Goal: Communication & Community: Connect with others

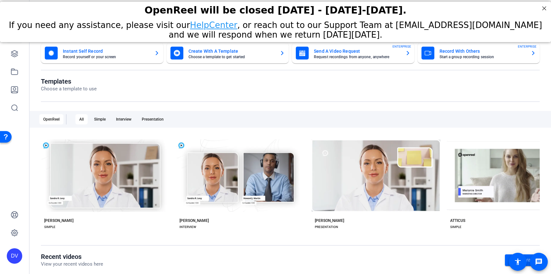
click at [415, 108] on div "Templates Choose a template to use OpenReel All Simple Interview Presentation c…" at bounding box center [290, 165] width 498 height 175
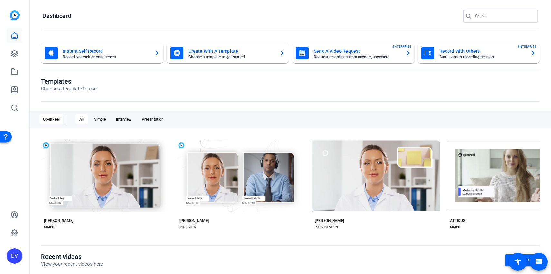
click at [496, 19] on input "Search" at bounding box center [504, 16] width 58 height 8
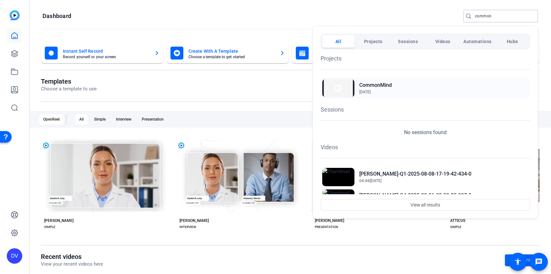
type input "common"
click at [383, 92] on span "Jul 31, 2025" at bounding box center [375, 92] width 33 height 6
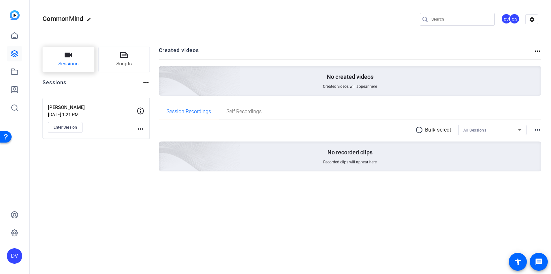
click at [69, 59] on icon "button" at bounding box center [68, 55] width 8 height 8
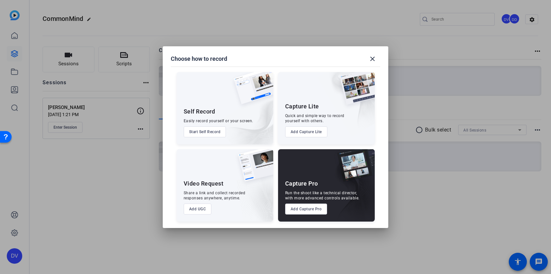
click at [317, 204] on button "Add Capture Pro" at bounding box center [306, 209] width 42 height 11
click at [316, 206] on button "Add Capture Pro" at bounding box center [306, 209] width 42 height 11
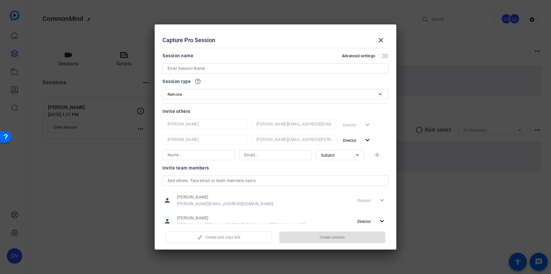
click at [204, 69] on input at bounding box center [275, 69] width 216 height 8
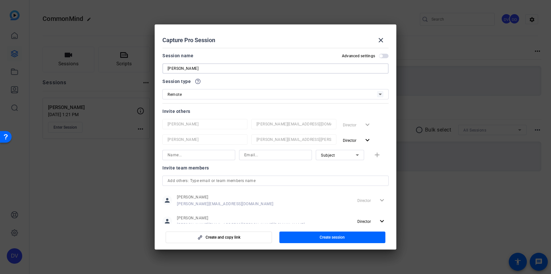
type input "[PERSON_NAME]"
click at [327, 228] on div "Create and copy link Create session" at bounding box center [275, 235] width 226 height 16
click at [327, 231] on span "button" at bounding box center [332, 237] width 106 height 15
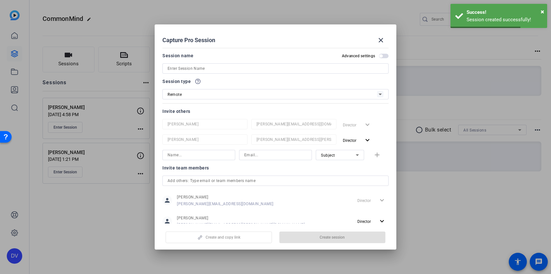
click at [72, 129] on div at bounding box center [275, 137] width 551 height 274
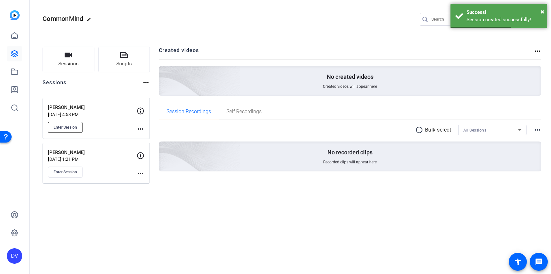
click at [69, 129] on span "Enter Session" at bounding box center [65, 127] width 24 height 5
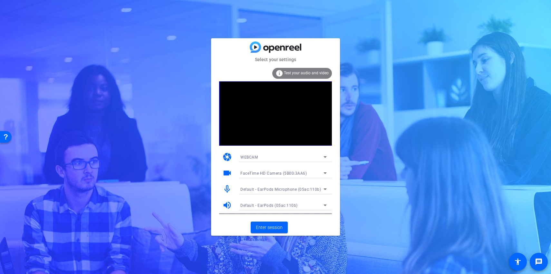
click at [275, 226] on mat-card-actions "Enter session" at bounding box center [275, 227] width 129 height 17
click at [275, 226] on span "Enter session" at bounding box center [269, 227] width 27 height 7
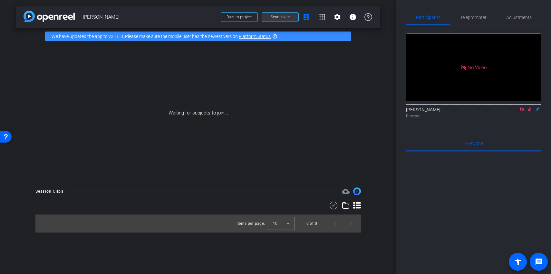
click at [286, 14] on span at bounding box center [280, 16] width 36 height 15
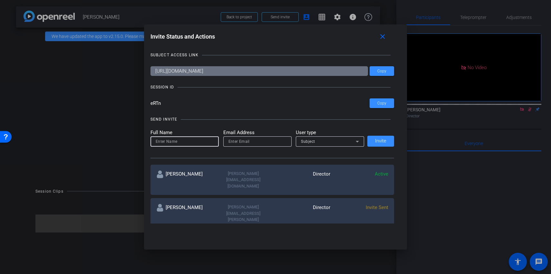
click at [168, 145] on body "Accessibility Screen-Reader Guide, Feedback, and Issue Reporting | New window m…" at bounding box center [275, 137] width 551 height 274
type input "[PERSON_NAME]"
type input "[PERSON_NAME][EMAIL_ADDRESS][DOMAIN_NAME]"
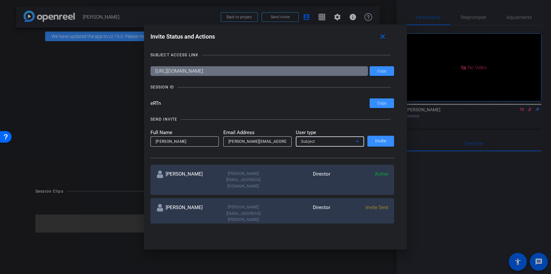
click at [306, 143] on span "Subject" at bounding box center [308, 141] width 14 height 5
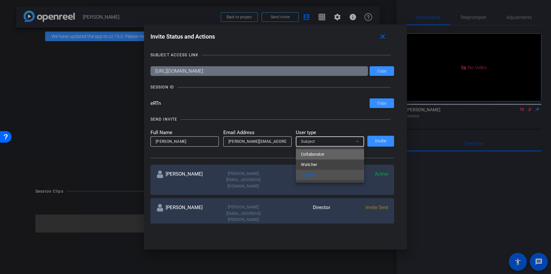
click at [317, 154] on span "Collaborator" at bounding box center [313, 155] width 24 height 8
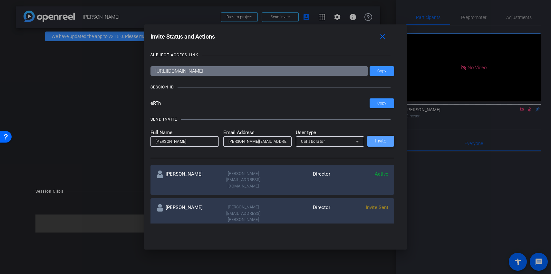
click at [372, 140] on span at bounding box center [380, 141] width 27 height 15
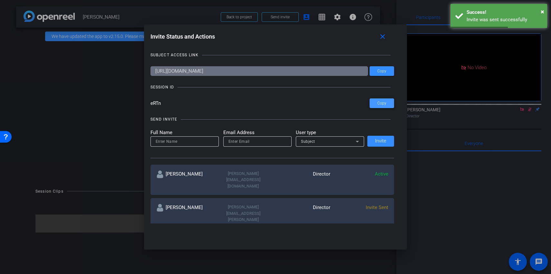
click at [383, 100] on span at bounding box center [381, 103] width 24 height 15
